Goal: Information Seeking & Learning: Learn about a topic

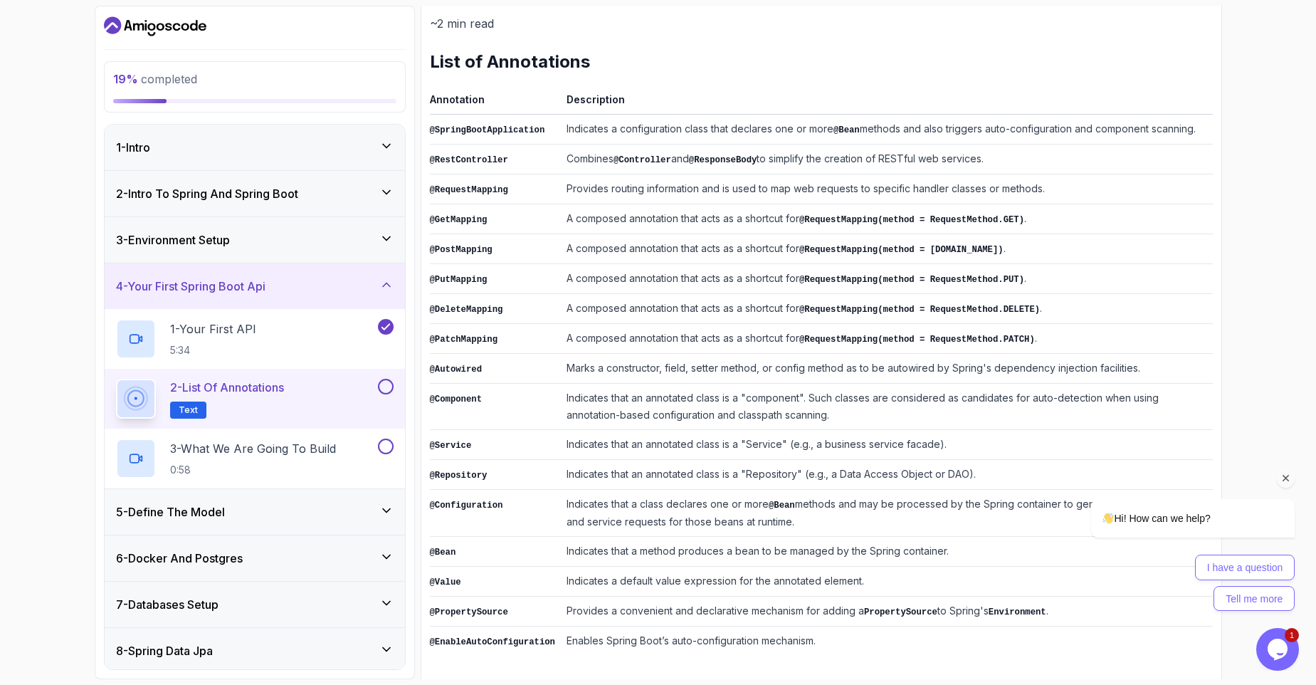
drag, startPoint x: 1292, startPoint y: 482, endPoint x: 2336, endPoint y: 808, distance: 1094.1
click at [1292, 482] on icon "Chat attention grabber" at bounding box center [1286, 478] width 13 height 13
click at [1103, 512] on td "Indicates that a class declares one or more @Bean methods and may be processed …" at bounding box center [887, 513] width 652 height 47
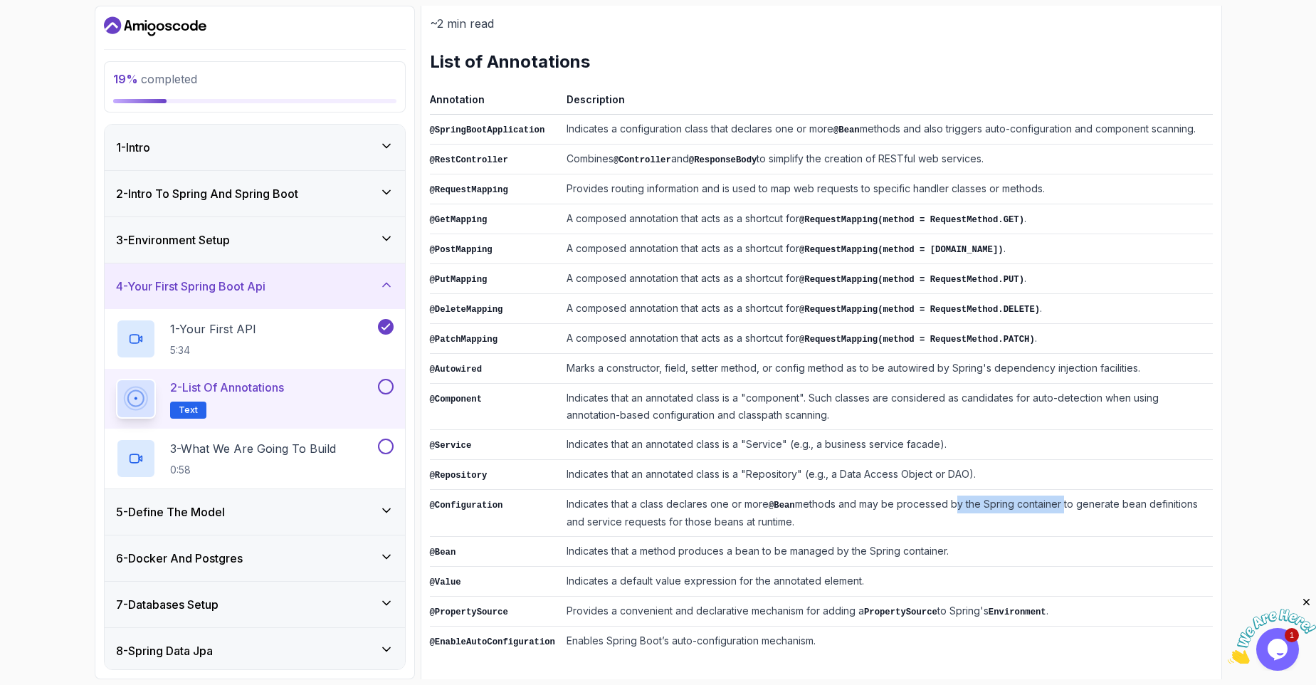
drag, startPoint x: 955, startPoint y: 500, endPoint x: 1062, endPoint y: 507, distance: 107.6
click at [1062, 507] on td "Indicates that a class declares one or more @Bean methods and may be processed …" at bounding box center [887, 513] width 652 height 47
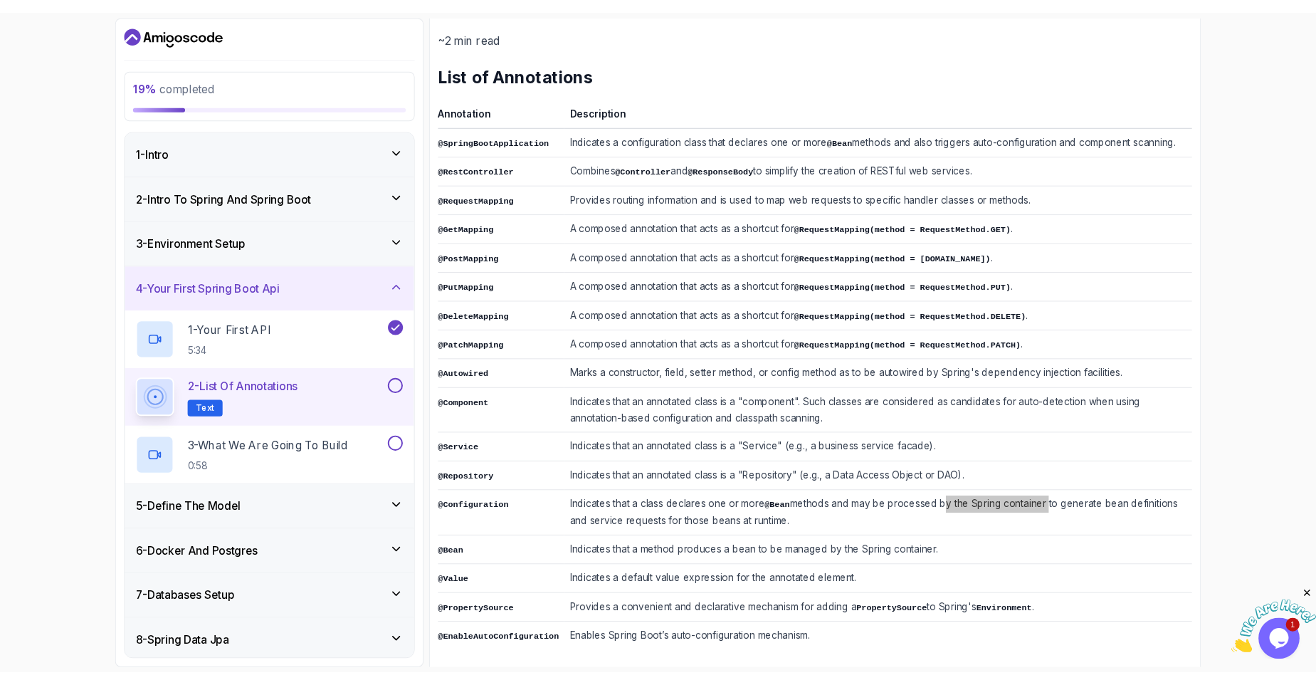
scroll to position [177, 0]
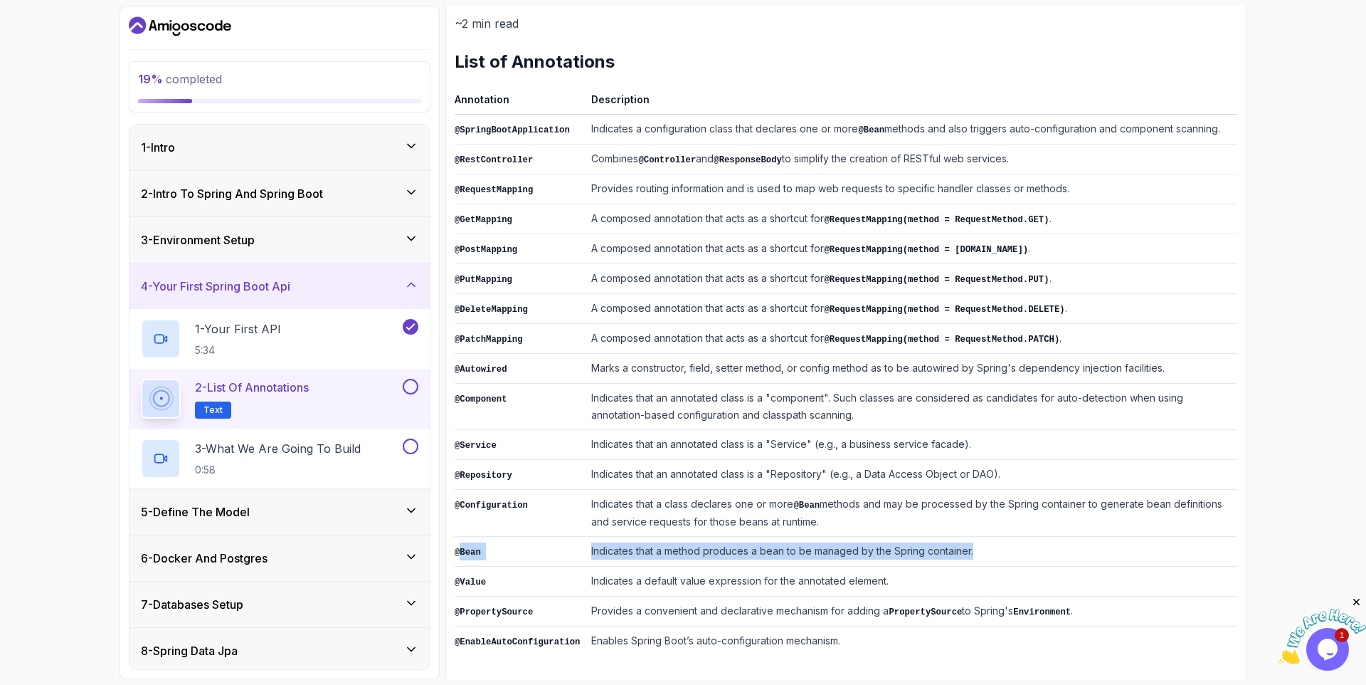
drag, startPoint x: 458, startPoint y: 551, endPoint x: 997, endPoint y: 543, distance: 538.8
click at [997, 543] on tr "@Bean Indicates that a method produces a bean to be managed by the Spring conta…" at bounding box center [846, 552] width 783 height 30
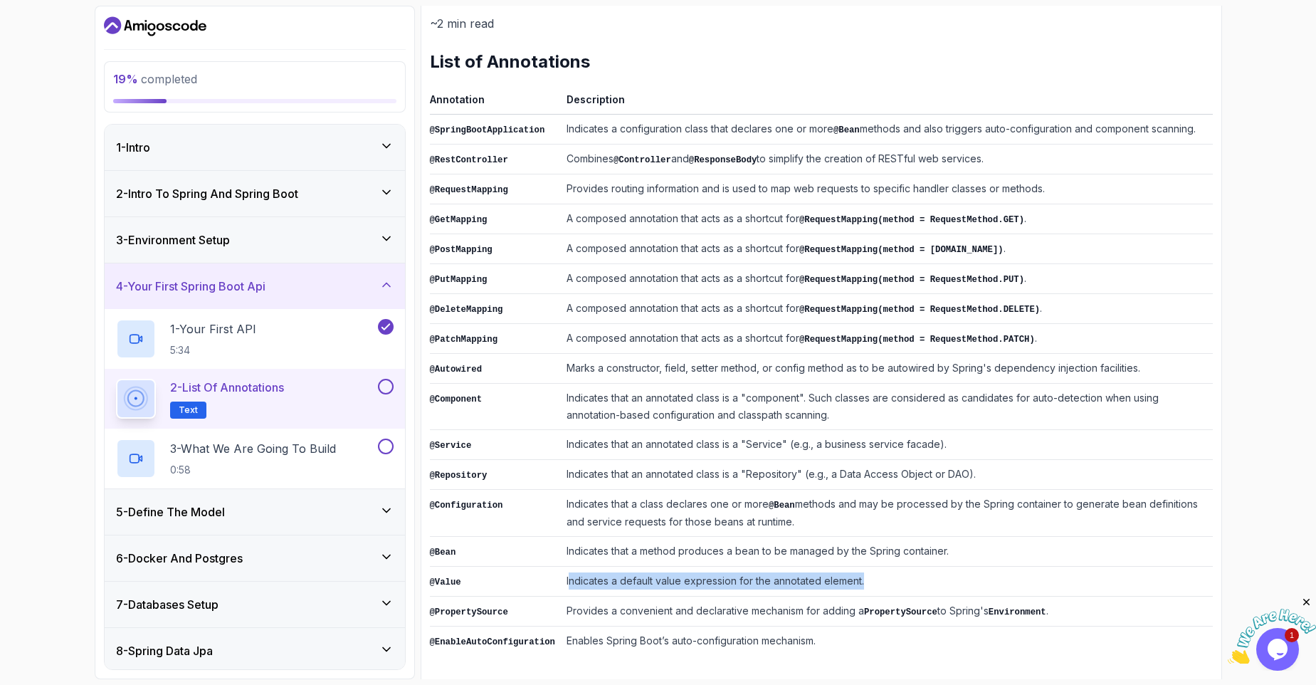
drag, startPoint x: 568, startPoint y: 579, endPoint x: 925, endPoint y: 571, distance: 357.3
click at [925, 571] on td "Indicates a default value expression for the annotated element." at bounding box center [887, 581] width 652 height 30
drag, startPoint x: 858, startPoint y: 606, endPoint x: 808, endPoint y: 603, distance: 49.2
click at [808, 603] on td "Provides a convenient and declarative mechanism for adding a PropertySource to …" at bounding box center [887, 611] width 652 height 30
click at [385, 384] on button at bounding box center [386, 387] width 16 height 16
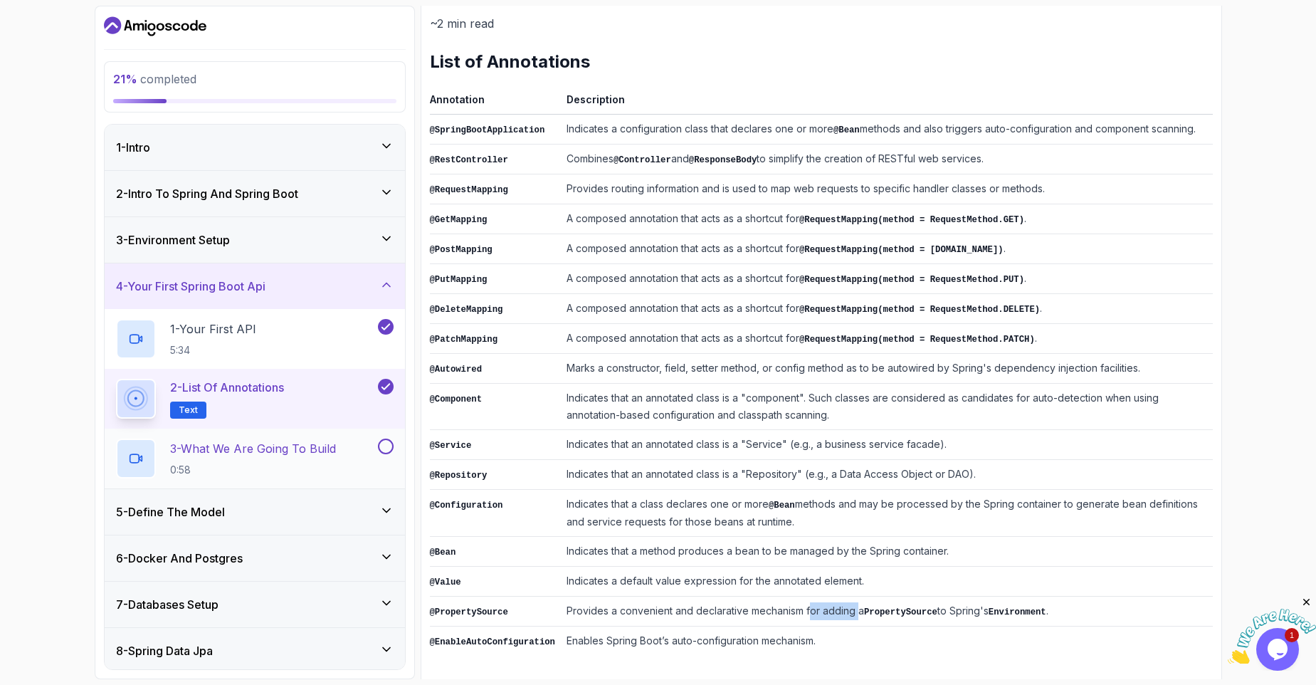
click at [308, 444] on p "3 - What We Are Going To Build" at bounding box center [253, 448] width 166 height 17
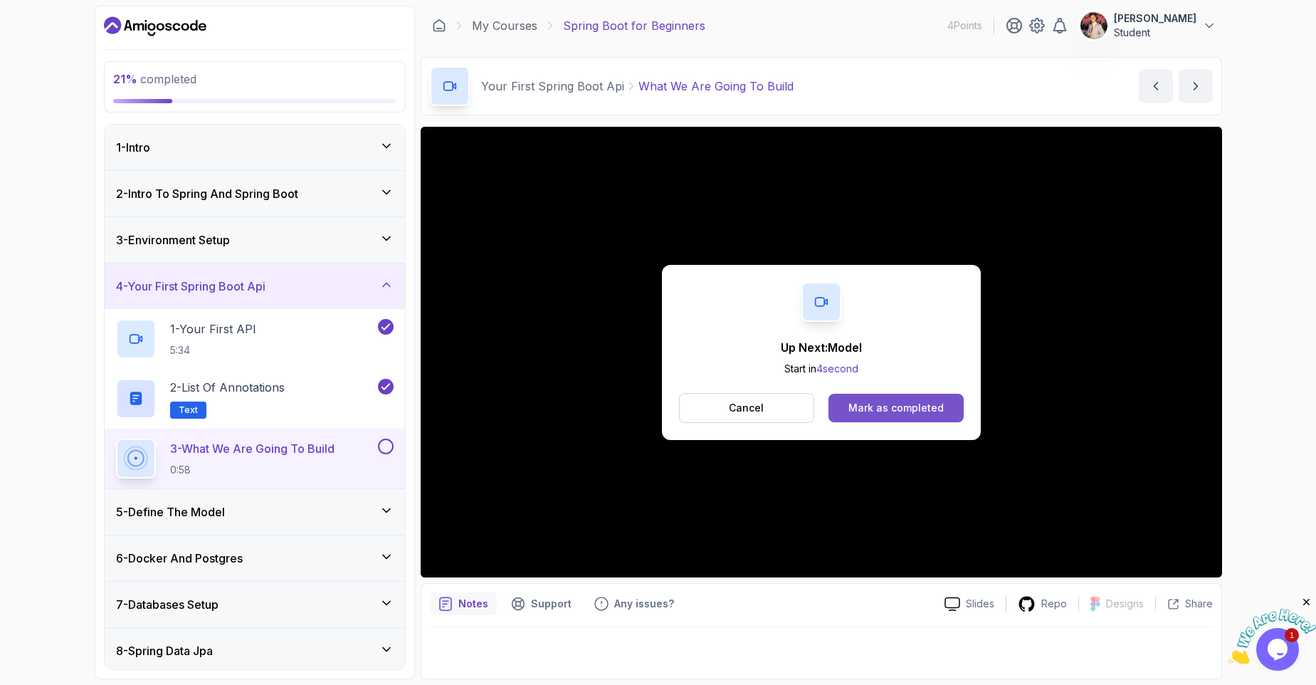
click at [905, 405] on div "Mark as completed" at bounding box center [895, 408] width 95 height 14
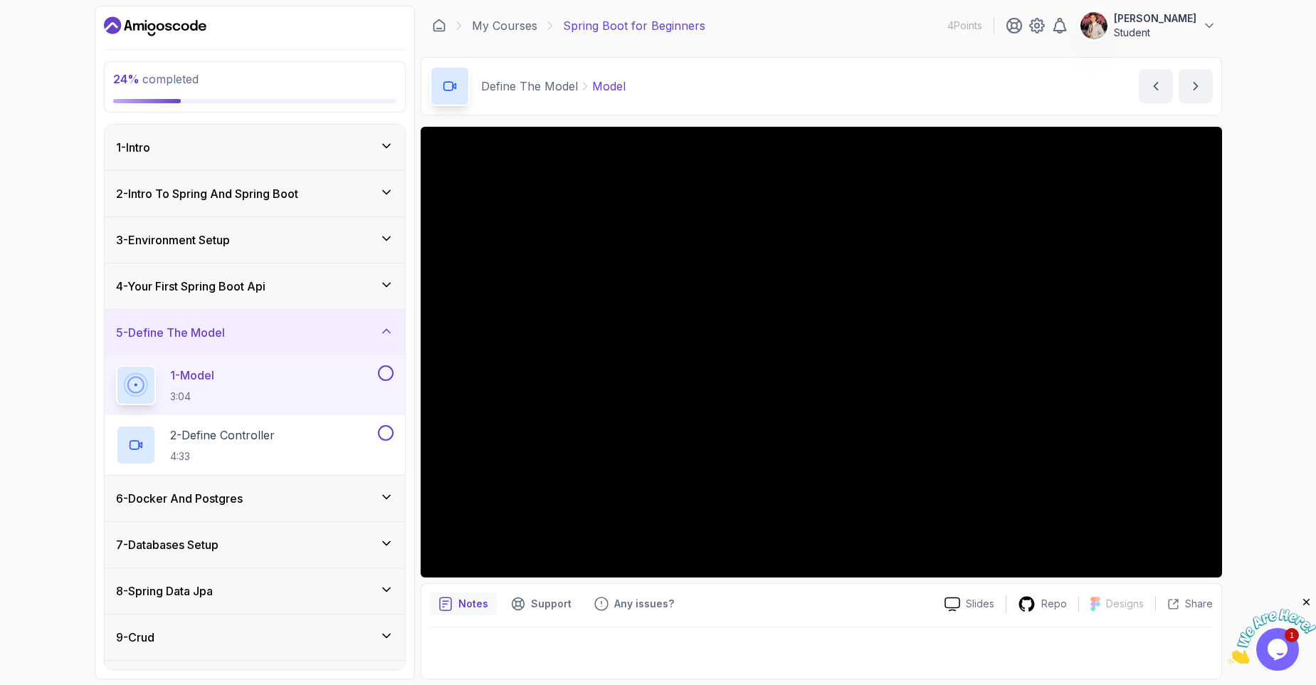
click at [386, 283] on icon at bounding box center [386, 285] width 14 height 14
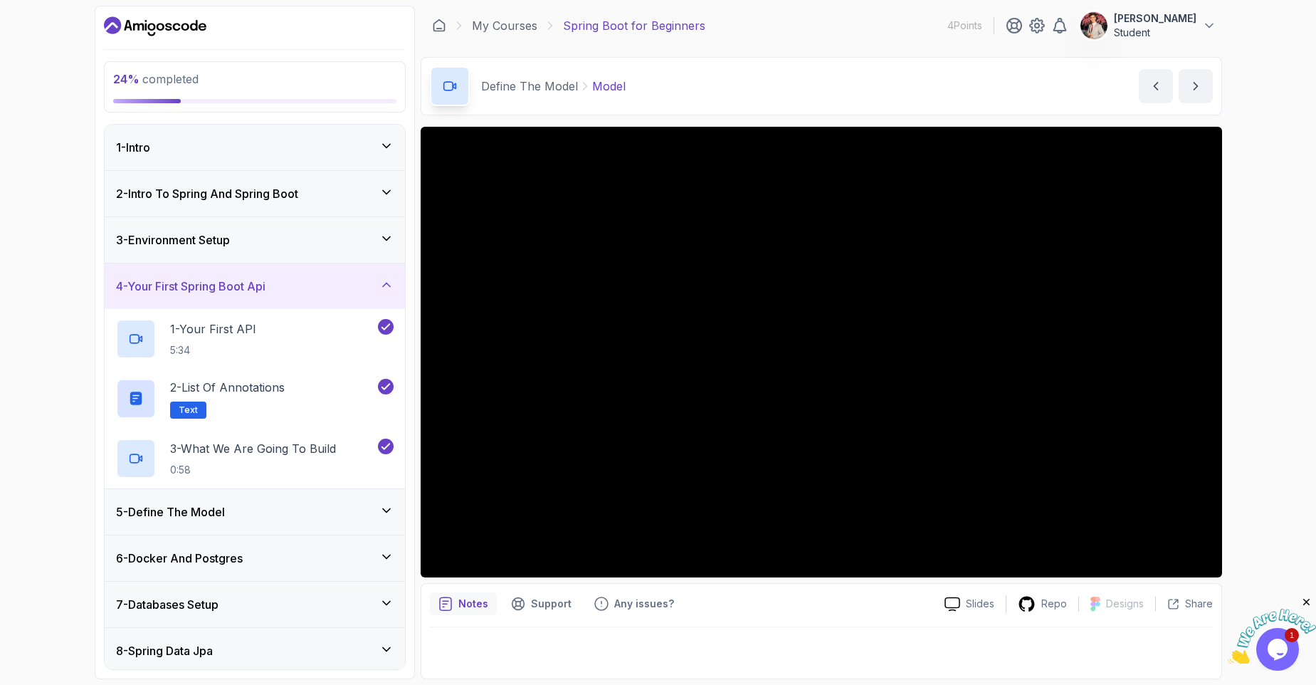
click at [386, 283] on icon at bounding box center [386, 285] width 7 height 4
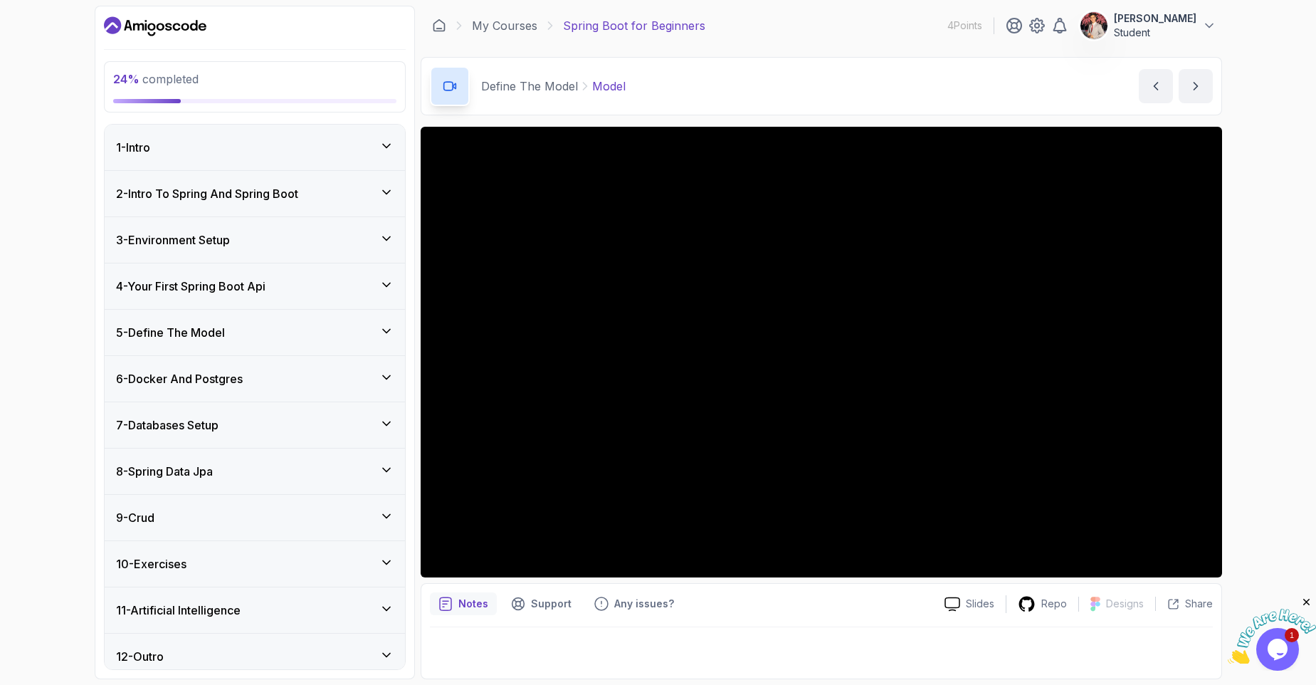
click at [384, 332] on icon at bounding box center [386, 331] width 14 height 14
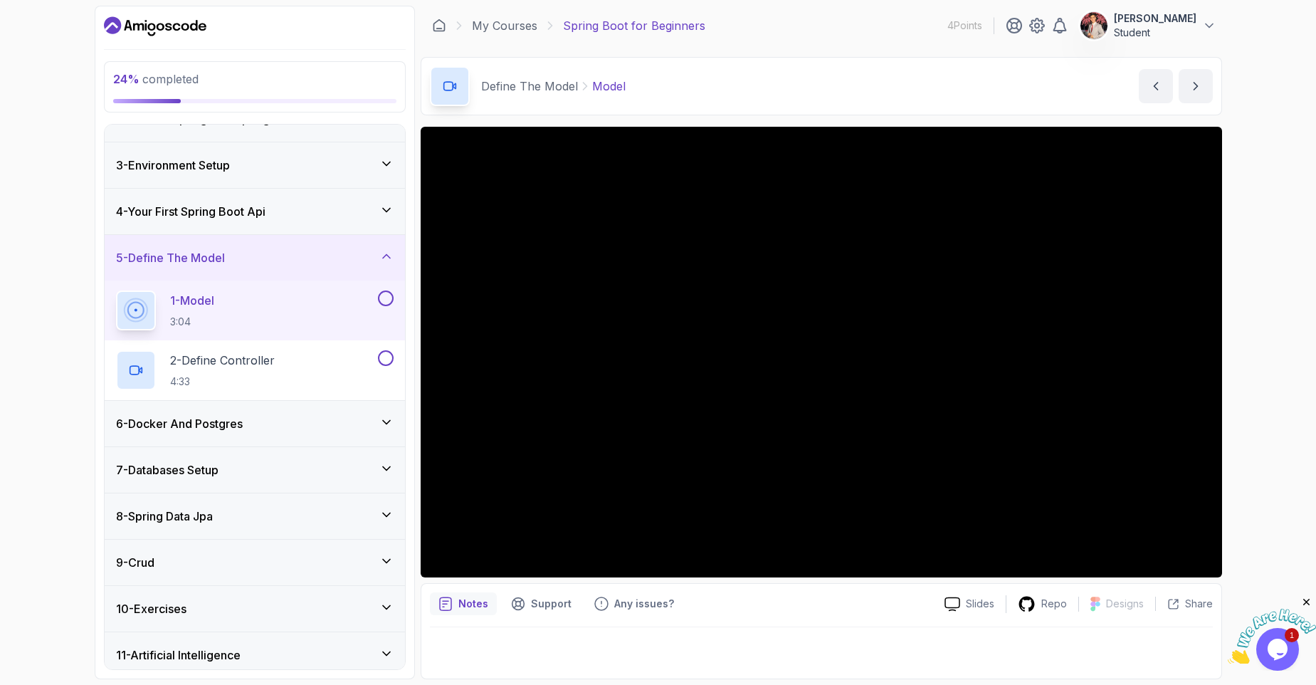
scroll to position [130, 0]
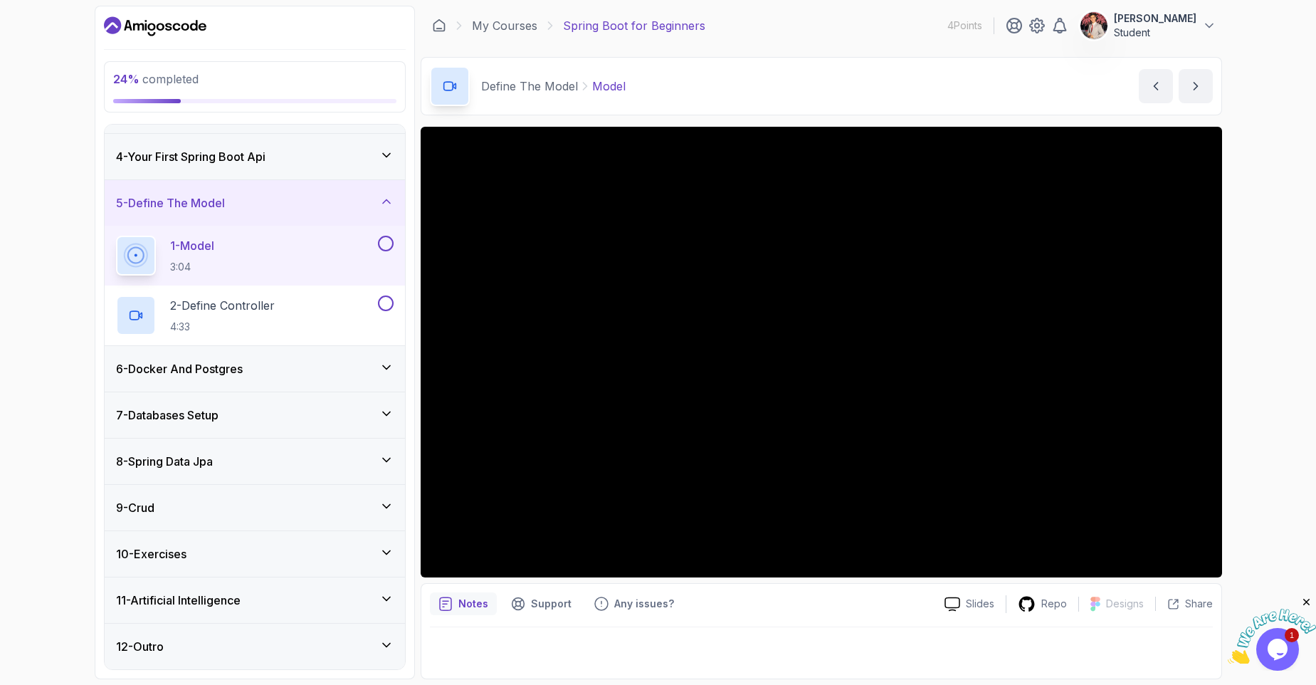
click at [389, 500] on icon at bounding box center [386, 506] width 14 height 14
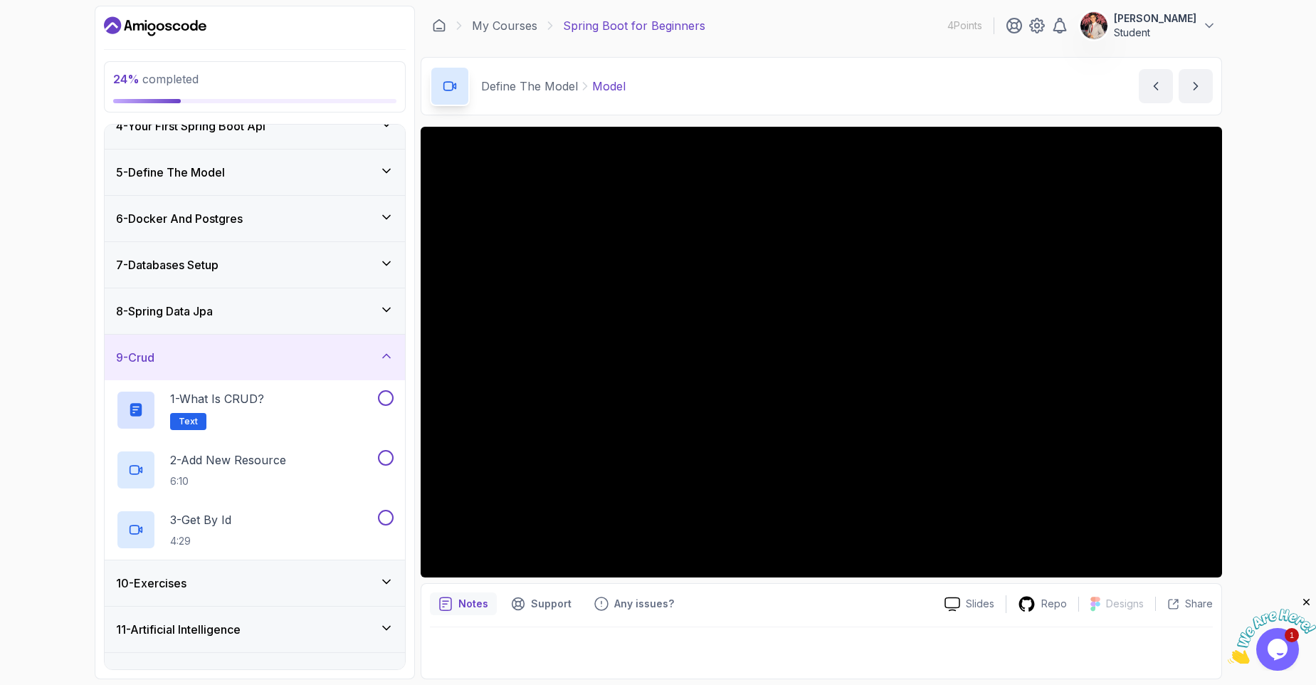
scroll to position [189, 0]
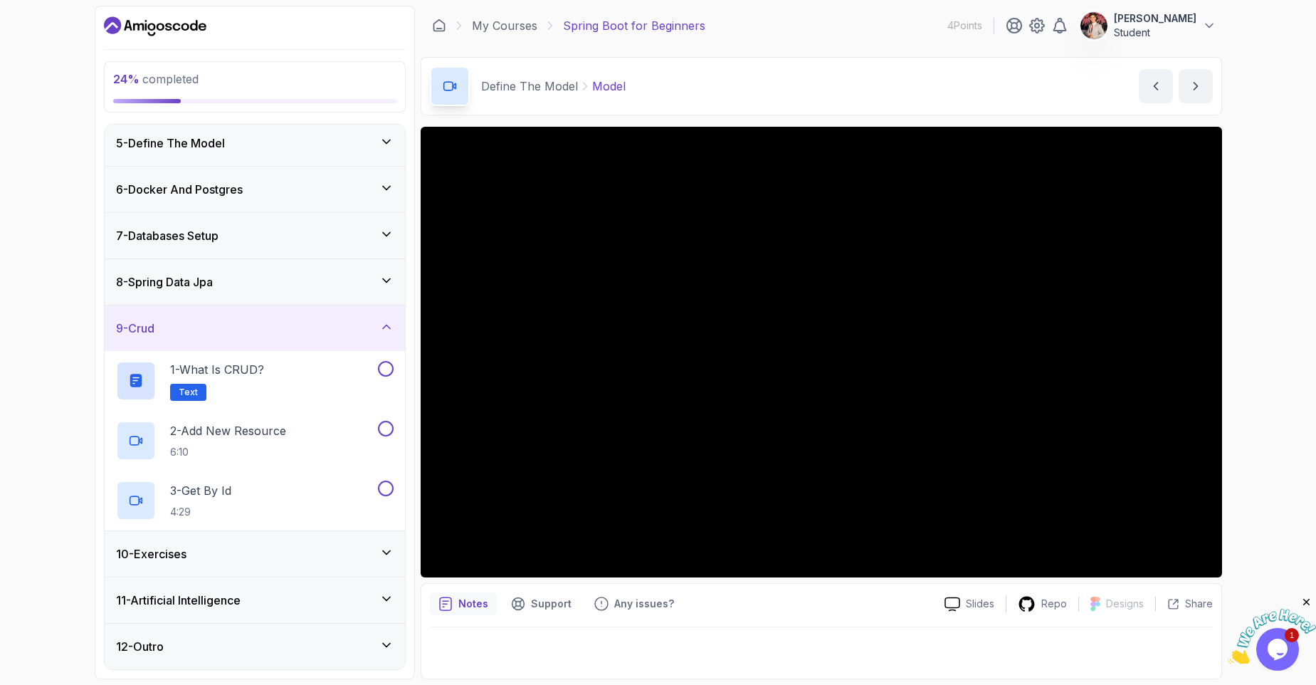
click at [361, 285] on div "8 - Spring Data Jpa" at bounding box center [255, 281] width 278 height 17
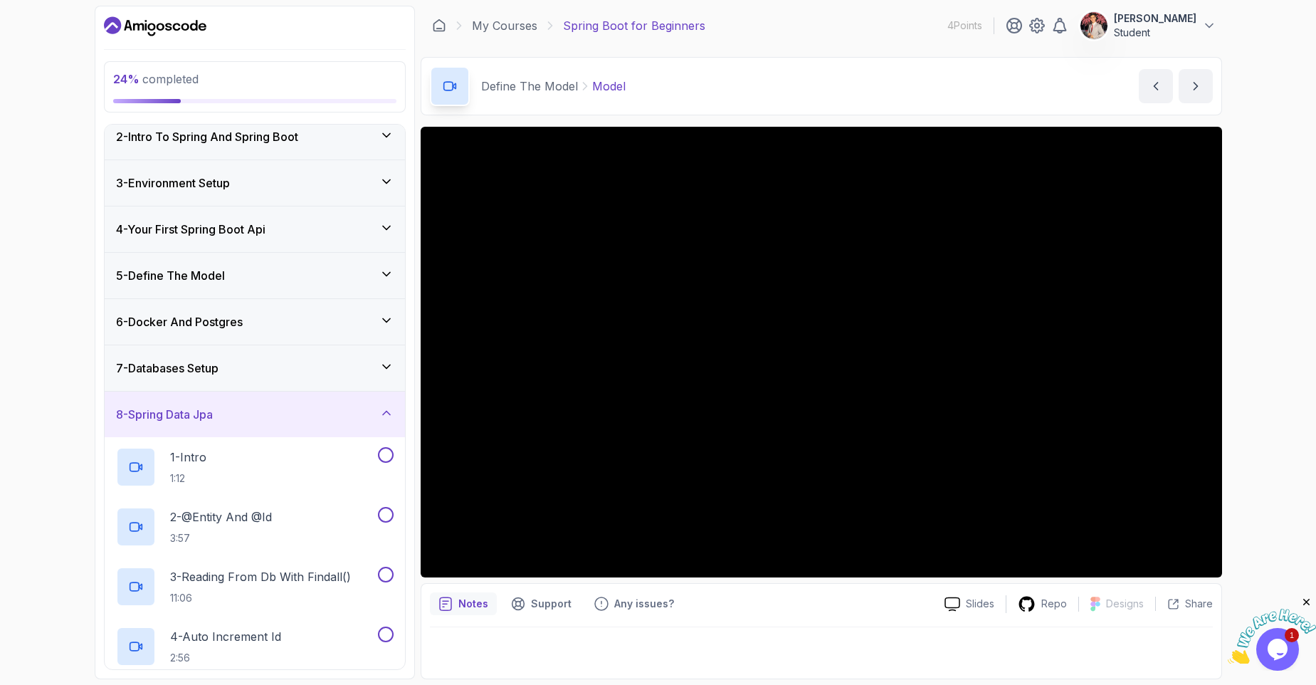
scroll to position [10, 0]
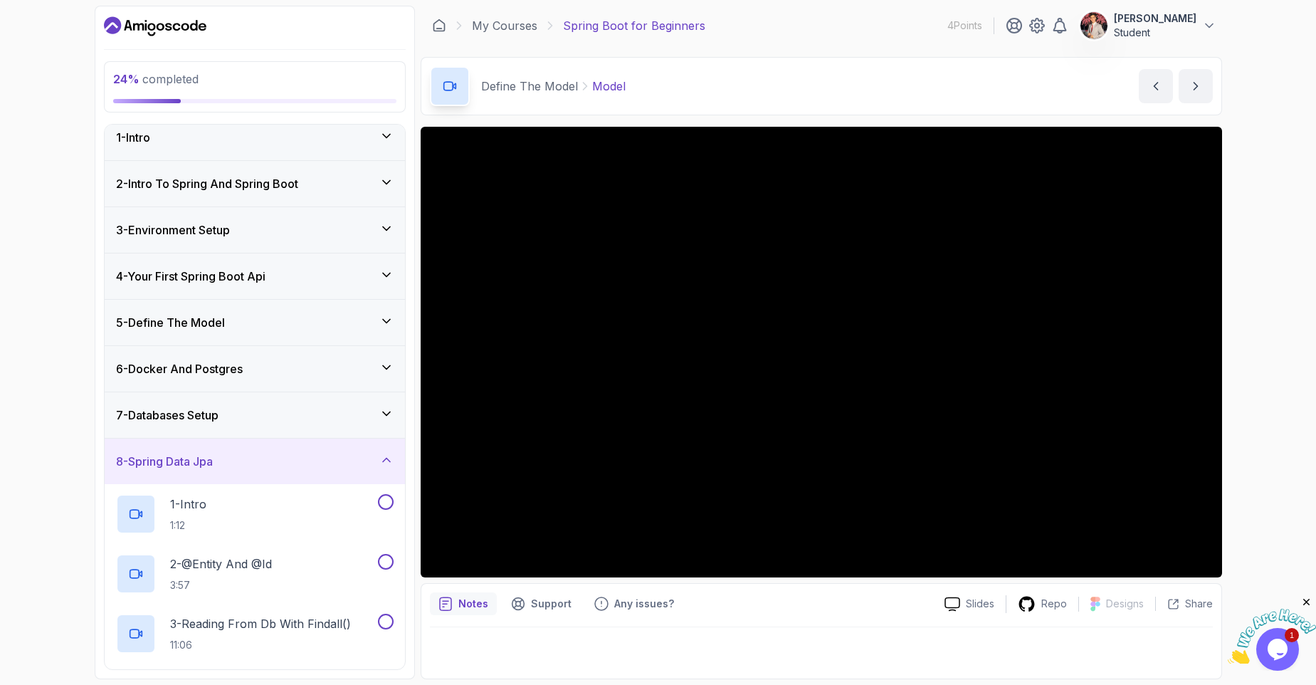
click at [366, 424] on div "7 - Databases Setup" at bounding box center [255, 415] width 300 height 46
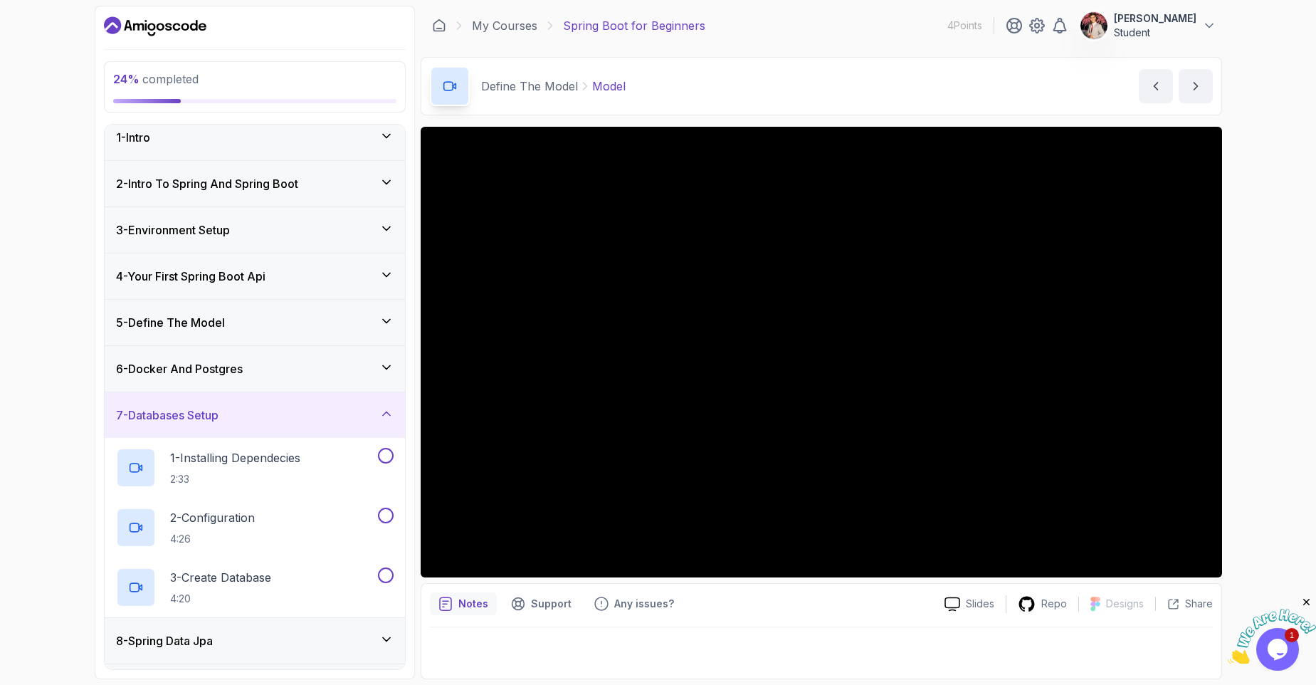
click at [383, 365] on icon at bounding box center [386, 367] width 7 height 4
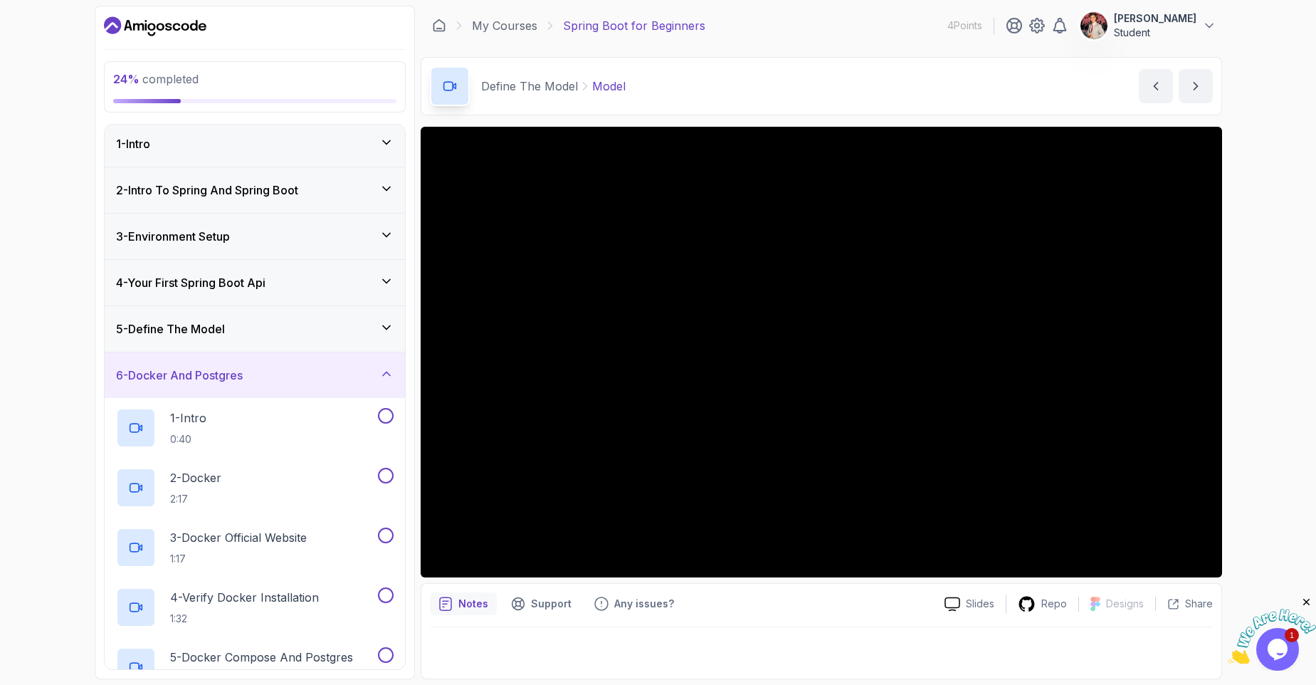
scroll to position [0, 0]
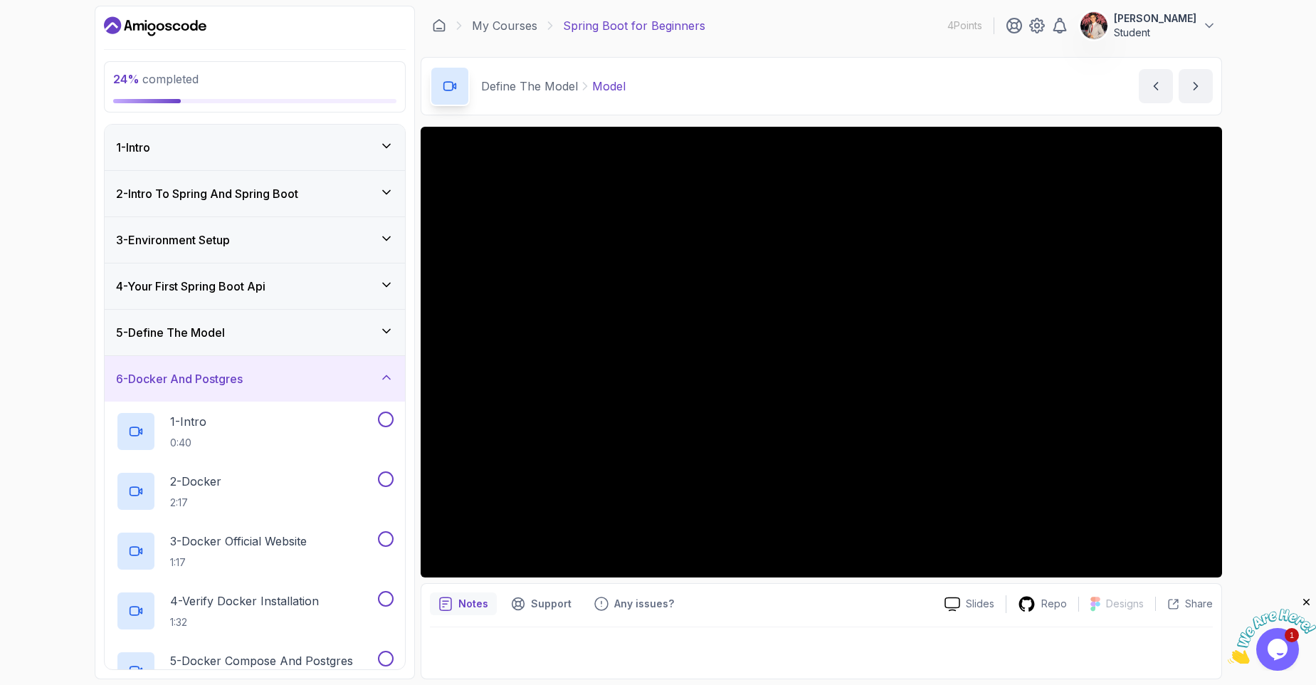
click at [371, 332] on div "5 - Define The Model" at bounding box center [255, 332] width 278 height 17
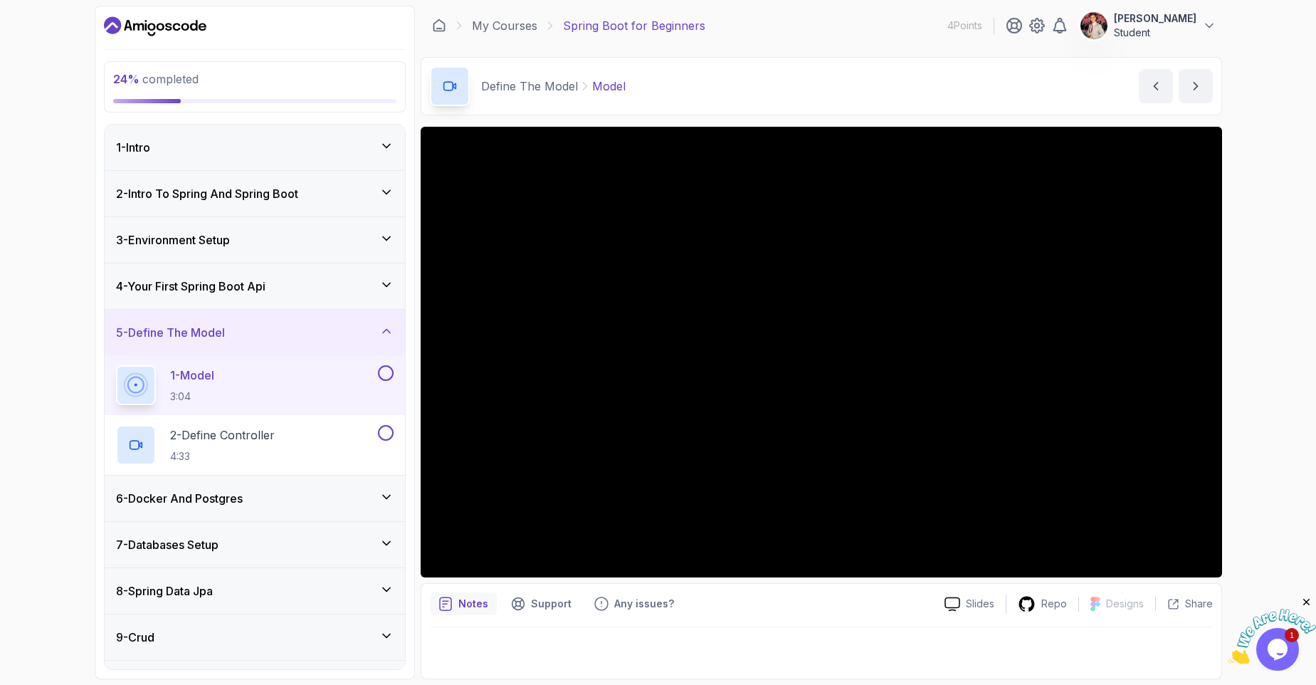
click at [329, 159] on div "1 - Intro" at bounding box center [255, 148] width 300 height 46
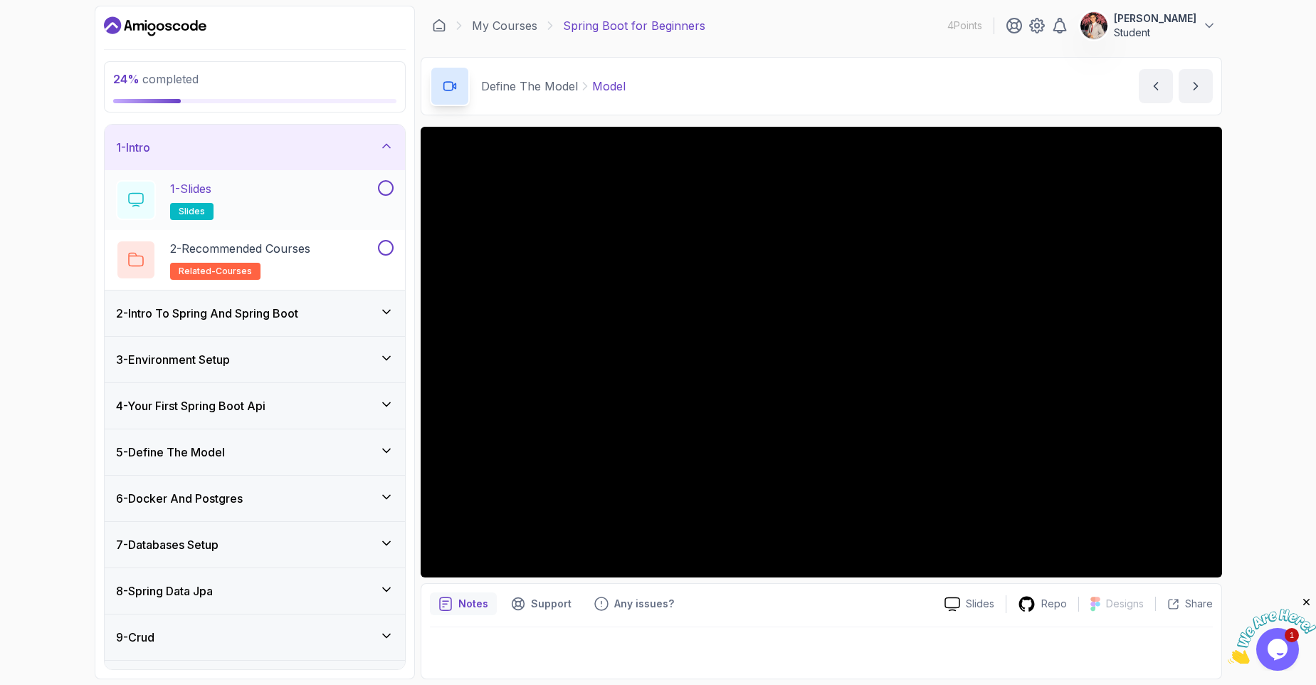
click at [383, 194] on button at bounding box center [386, 188] width 16 height 16
click at [385, 247] on button at bounding box center [386, 248] width 16 height 16
click at [389, 189] on button at bounding box center [386, 188] width 16 height 16
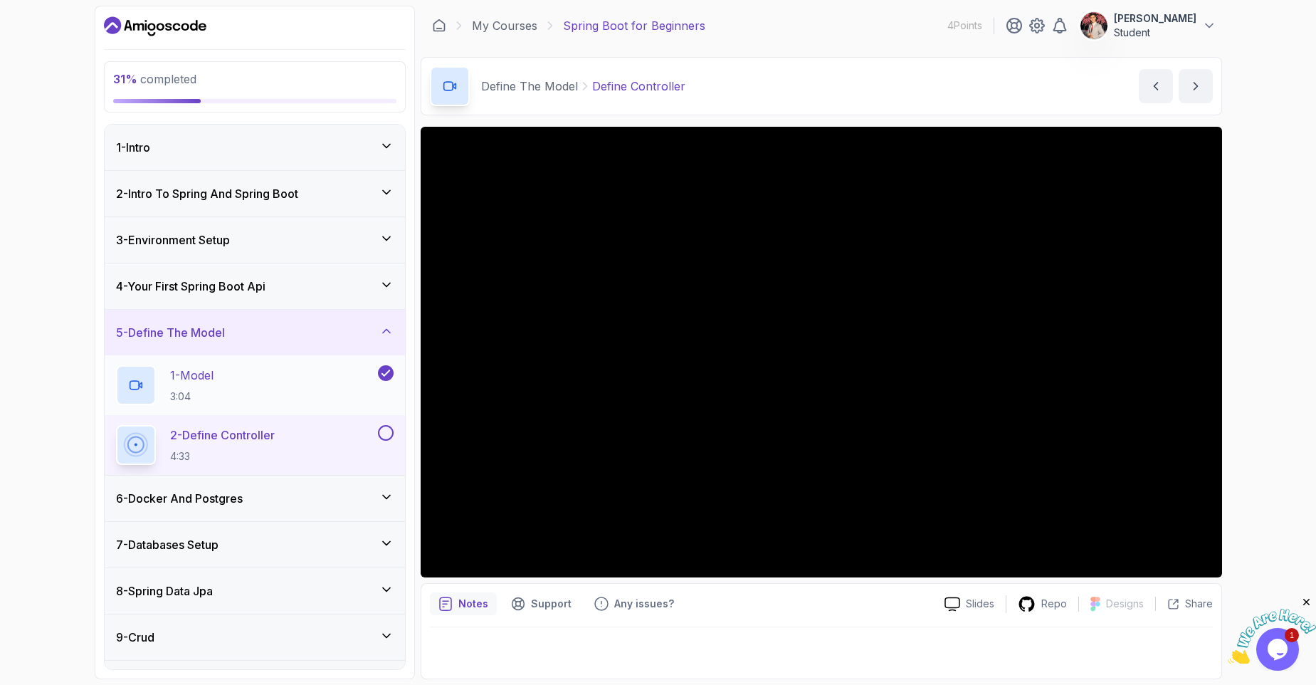
click at [244, 389] on div "1 - Model 3:04" at bounding box center [245, 385] width 259 height 40
